Goal: Information Seeking & Learning: Learn about a topic

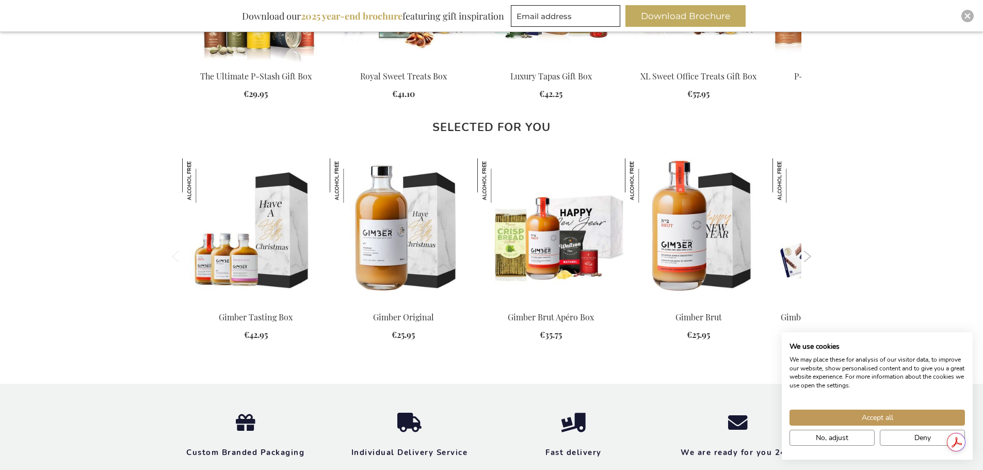
scroll to position [1032, 0]
click at [395, 261] on img at bounding box center [404, 232] width 148 height 148
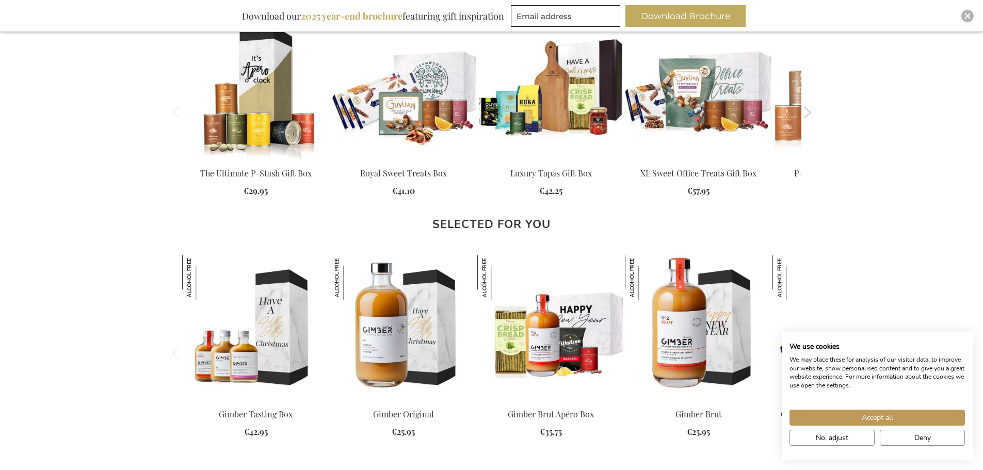
scroll to position [365, 0]
